Goal: Task Accomplishment & Management: Use online tool/utility

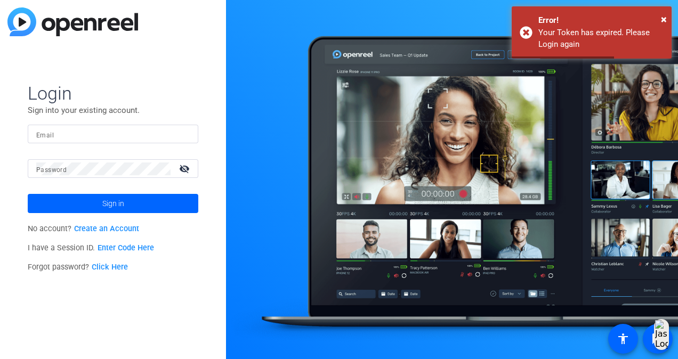
click at [177, 137] on input "Email" at bounding box center [113, 134] width 154 height 13
type input "[EMAIL_ADDRESS][DOMAIN_NAME]"
click at [126, 176] on div at bounding box center [103, 168] width 134 height 19
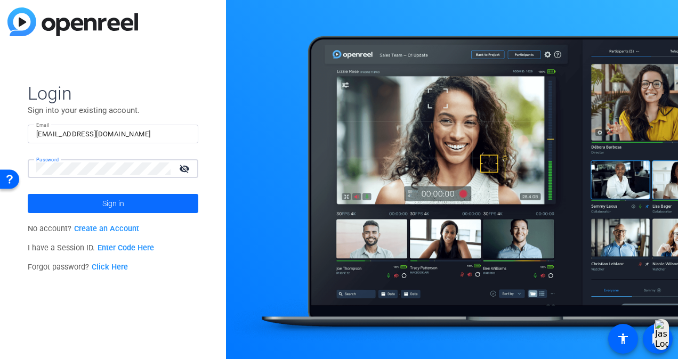
click at [114, 199] on span "Sign in" at bounding box center [113, 203] width 22 height 27
click at [181, 172] on mat-icon "visibility_off" at bounding box center [186, 168] width 26 height 15
click at [28, 194] on button "Sign in" at bounding box center [113, 203] width 171 height 19
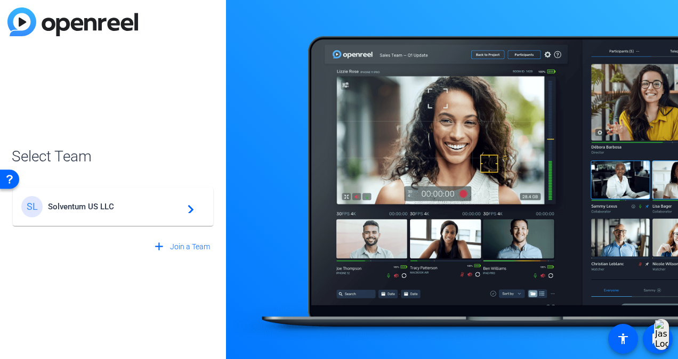
click at [77, 206] on span "Solventum US LLC" at bounding box center [114, 207] width 133 height 10
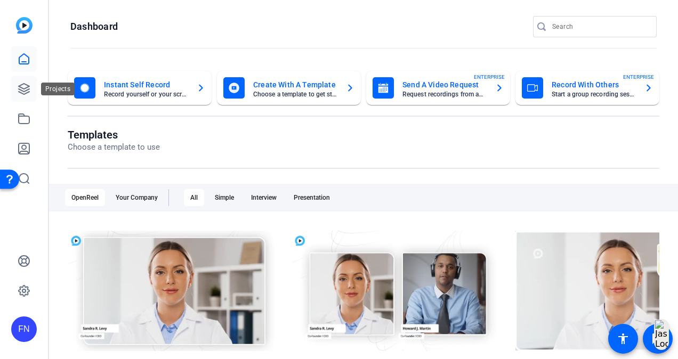
click at [20, 87] on icon at bounding box center [24, 89] width 11 height 11
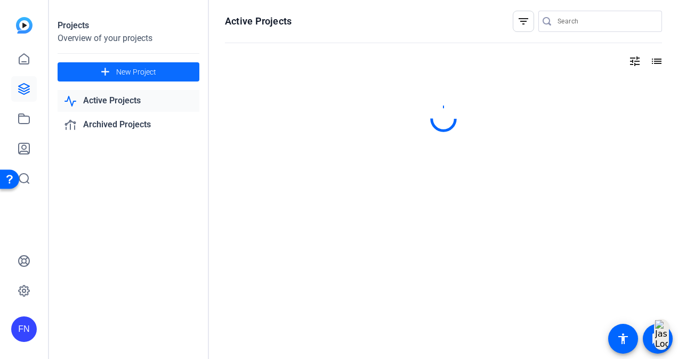
click at [138, 67] on span "New Project" at bounding box center [136, 72] width 40 height 11
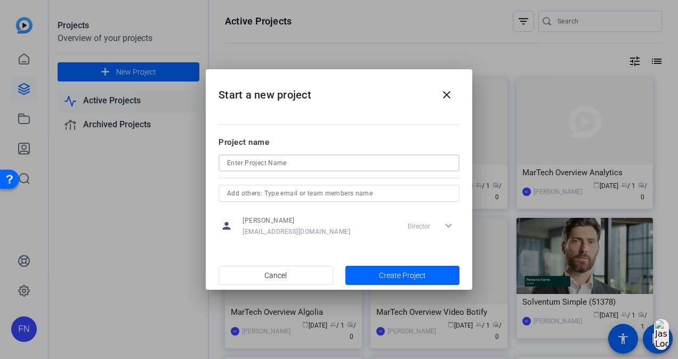
click at [259, 161] on input at bounding box center [339, 163] width 224 height 13
type input "My Solventum Story: [PERSON_NAME]"
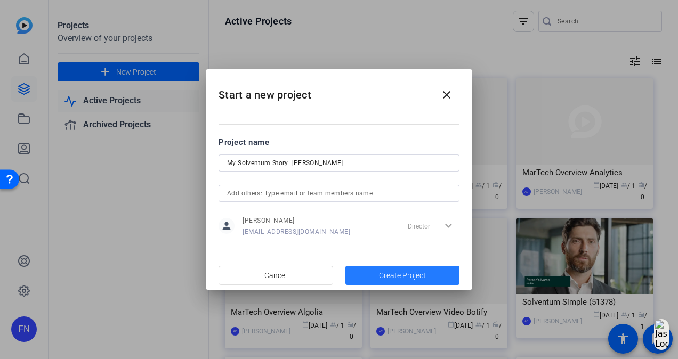
click at [375, 277] on span "button" at bounding box center [403, 276] width 115 height 26
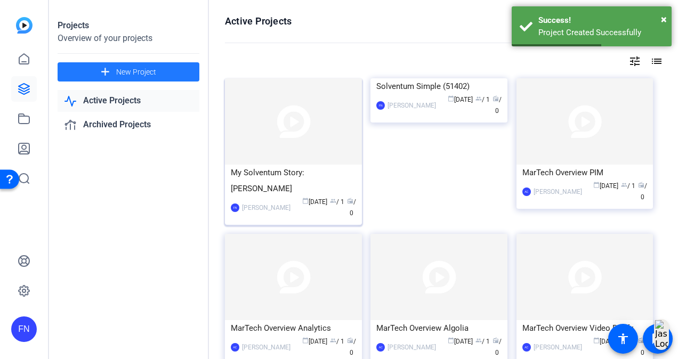
click at [304, 125] on img at bounding box center [293, 121] width 137 height 86
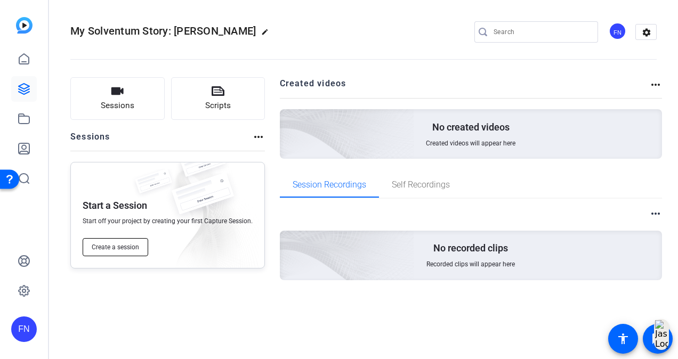
click at [107, 243] on span "Create a session" at bounding box center [115, 247] width 47 height 9
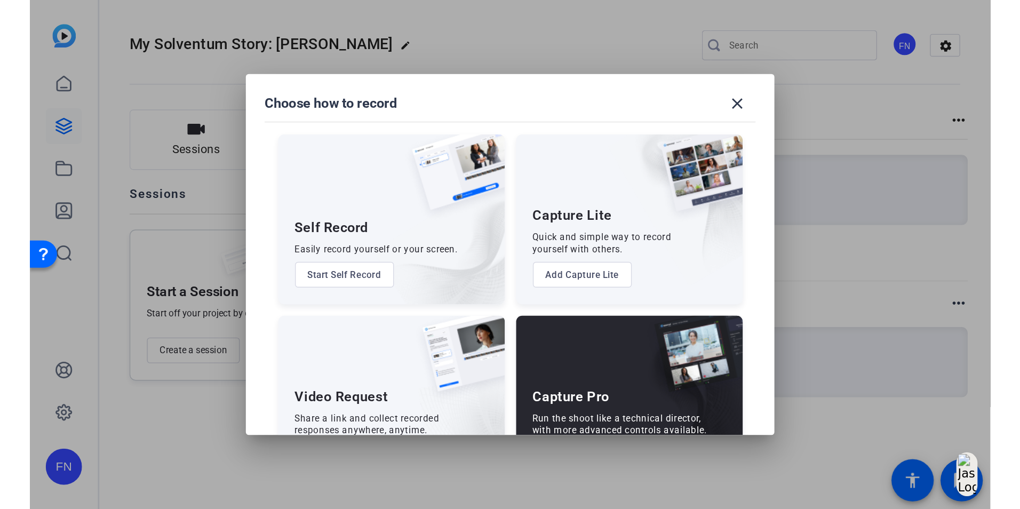
scroll to position [46, 0]
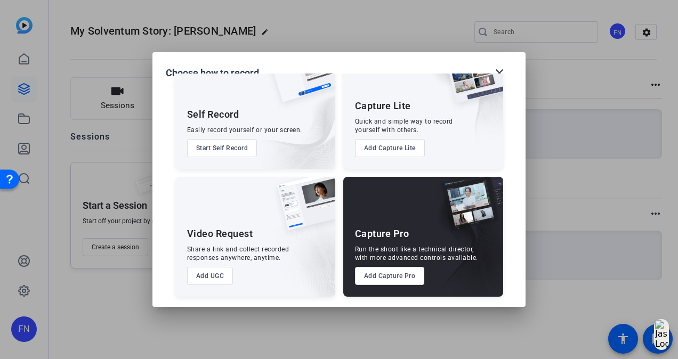
click at [390, 272] on button "Add Capture Pro" at bounding box center [390, 276] width 70 height 18
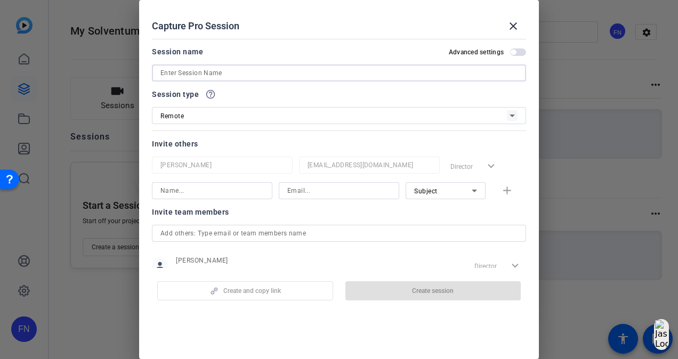
click at [278, 77] on input at bounding box center [339, 73] width 357 height 13
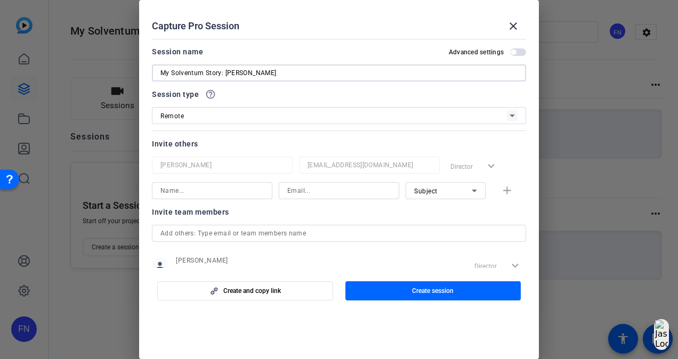
type input "My Solventum Story: [PERSON_NAME]"
click at [245, 186] on input at bounding box center [212, 191] width 103 height 13
type input "[PERSON_NAME]"
click at [293, 194] on input at bounding box center [338, 191] width 103 height 13
paste input "[EMAIL_ADDRESS][DOMAIN_NAME]"
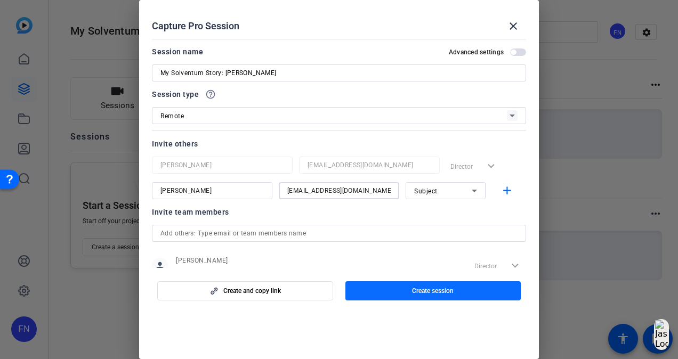
type input "[EMAIL_ADDRESS][DOMAIN_NAME]"
click at [410, 290] on span "button" at bounding box center [434, 291] width 176 height 26
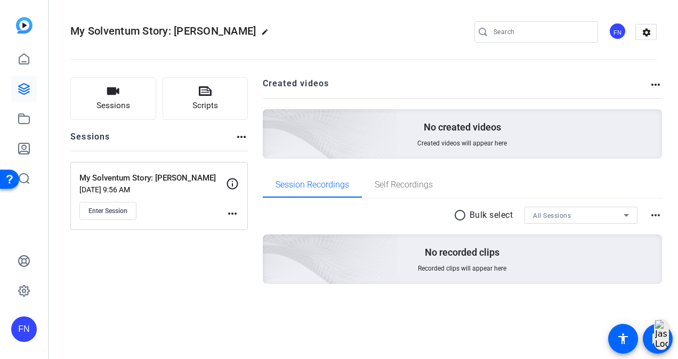
click at [234, 213] on mat-icon "more_horiz" at bounding box center [232, 213] width 13 height 13
click at [238, 228] on span "Edit Session" at bounding box center [259, 228] width 49 height 13
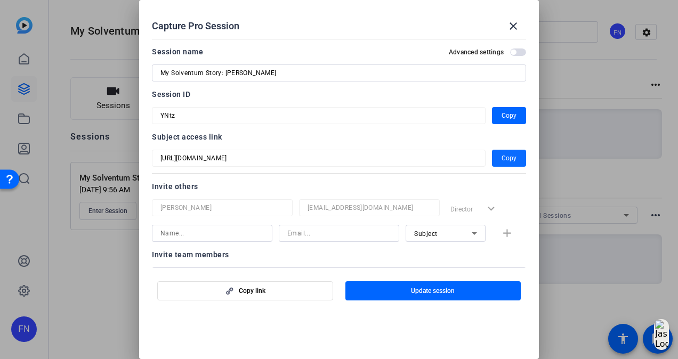
click at [508, 153] on span "Copy" at bounding box center [509, 158] width 15 height 13
click at [502, 116] on span "Copy" at bounding box center [509, 115] width 15 height 13
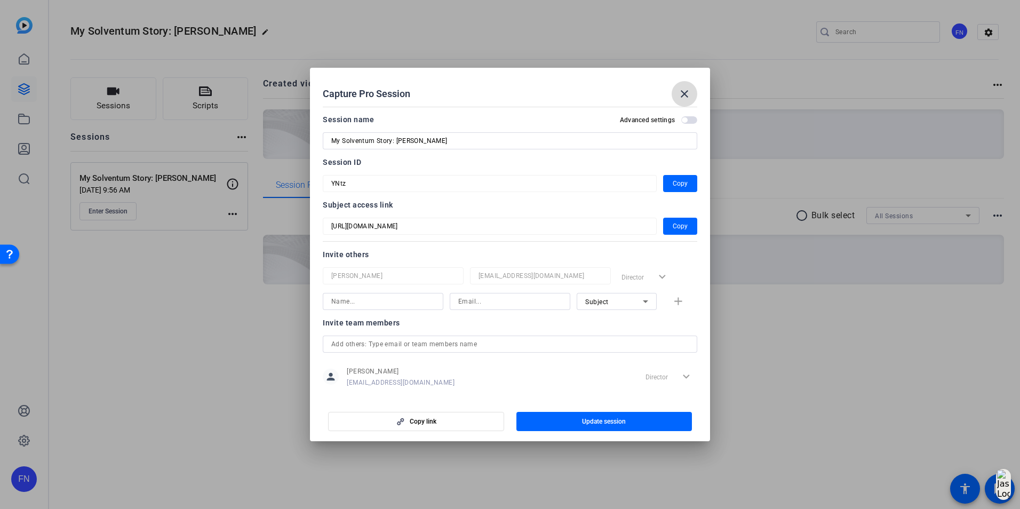
click at [678, 102] on span at bounding box center [684, 94] width 26 height 26
